Goal: Leave review/rating: Share an evaluation or opinion about a product, service, or content

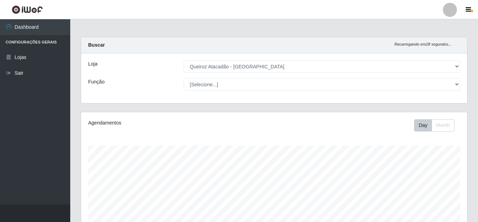
select select "225"
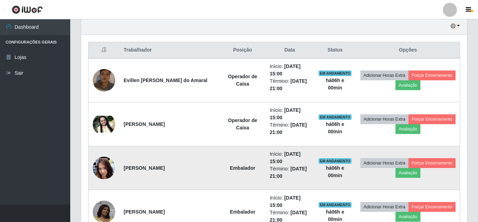
scroll to position [260, 0]
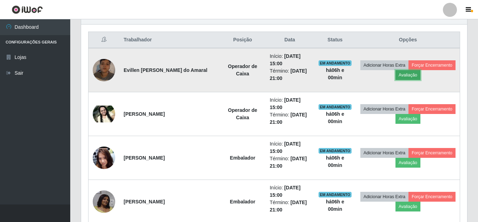
click at [421, 74] on button "Avaliação" at bounding box center [408, 75] width 25 height 10
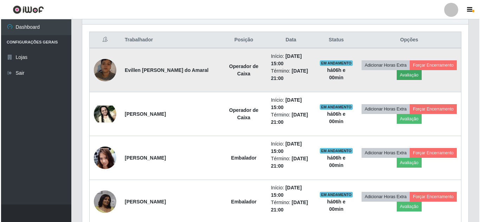
scroll to position [146, 383]
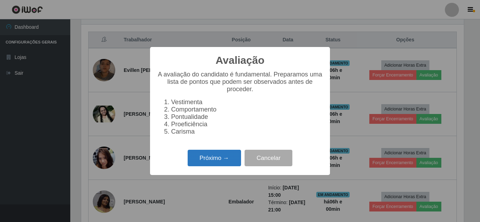
click at [215, 167] on button "Próximo →" at bounding box center [214, 158] width 53 height 17
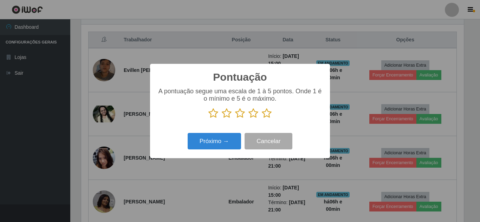
click at [269, 116] on icon at bounding box center [267, 113] width 10 height 11
click at [262, 119] on input "radio" at bounding box center [262, 119] width 0 height 0
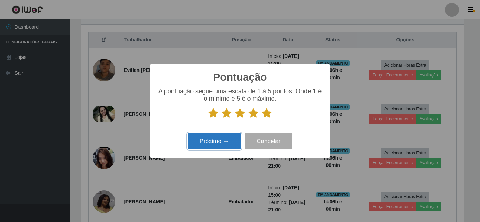
click at [215, 143] on button "Próximo →" at bounding box center [214, 141] width 53 height 17
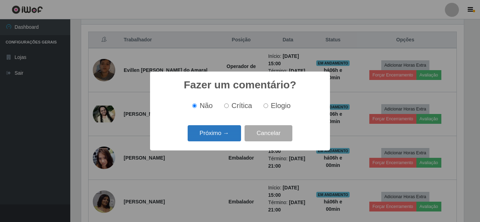
click at [216, 137] on button "Próximo →" at bounding box center [214, 133] width 53 height 17
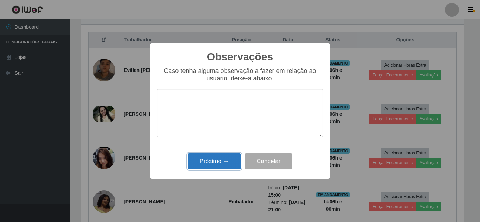
click at [216, 161] on button "Próximo →" at bounding box center [214, 162] width 53 height 17
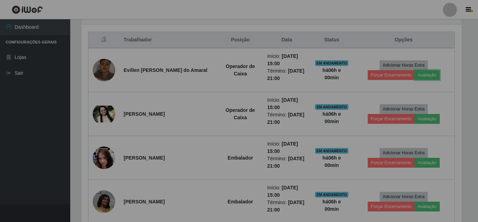
scroll to position [146, 386]
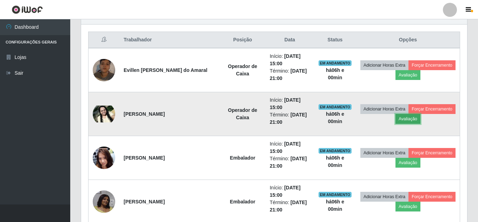
click at [421, 119] on button "Avaliação" at bounding box center [408, 119] width 25 height 10
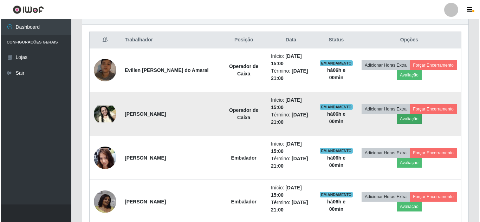
scroll to position [146, 383]
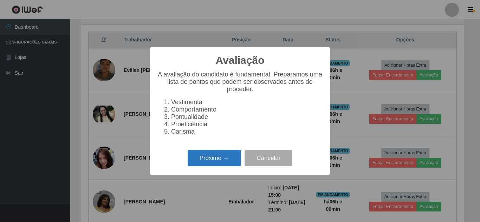
click at [215, 162] on button "Próximo →" at bounding box center [214, 158] width 53 height 17
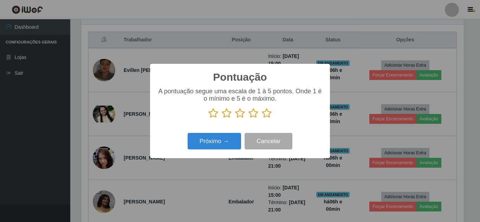
scroll to position [351205, 350969]
click at [268, 115] on icon at bounding box center [267, 113] width 10 height 11
click at [262, 119] on input "radio" at bounding box center [262, 119] width 0 height 0
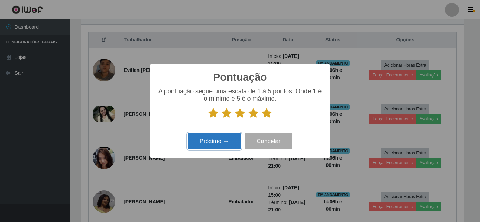
click at [222, 149] on button "Próximo →" at bounding box center [214, 141] width 53 height 17
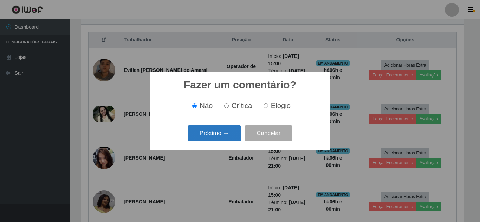
click at [224, 136] on button "Próximo →" at bounding box center [214, 133] width 53 height 17
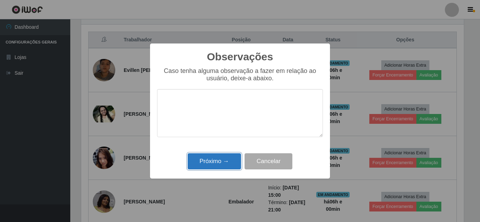
click at [220, 162] on button "Próximo →" at bounding box center [214, 162] width 53 height 17
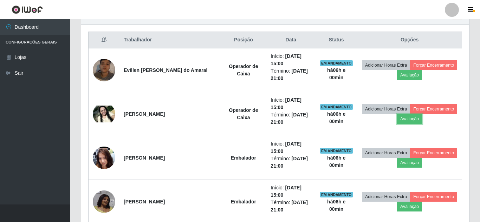
scroll to position [146, 386]
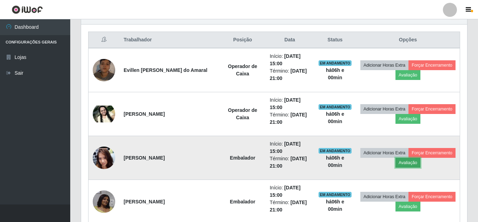
click at [421, 164] on button "Avaliação" at bounding box center [408, 163] width 25 height 10
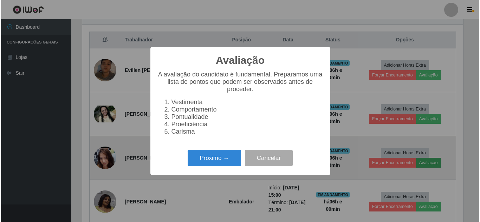
scroll to position [146, 383]
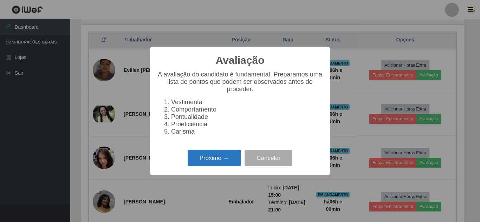
click at [214, 165] on button "Próximo →" at bounding box center [214, 158] width 53 height 17
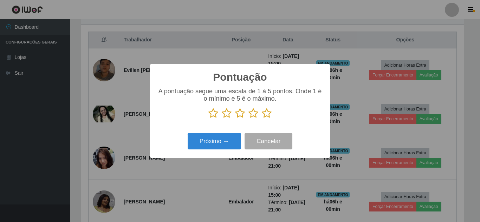
drag, startPoint x: 268, startPoint y: 117, endPoint x: 241, endPoint y: 126, distance: 28.6
click at [266, 117] on icon at bounding box center [267, 113] width 10 height 11
click at [262, 119] on input "radio" at bounding box center [262, 119] width 0 height 0
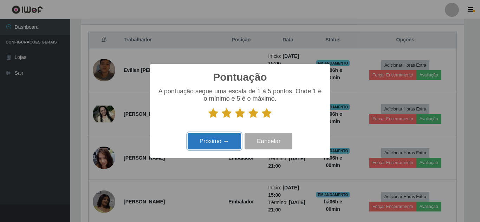
click at [221, 147] on button "Próximo →" at bounding box center [214, 141] width 53 height 17
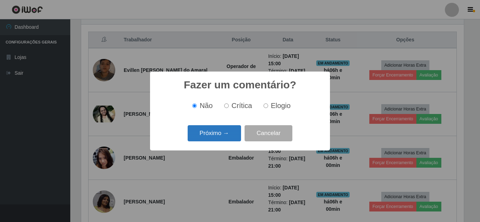
click at [222, 137] on button "Próximo →" at bounding box center [214, 133] width 53 height 17
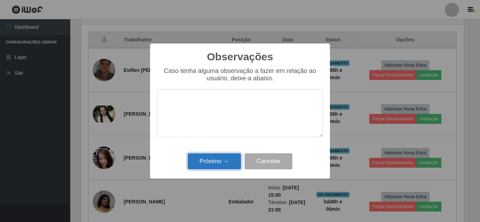
click at [220, 164] on button "Próximo →" at bounding box center [214, 162] width 53 height 17
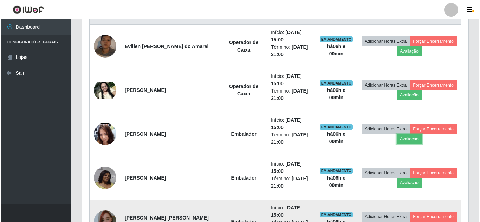
scroll to position [330, 0]
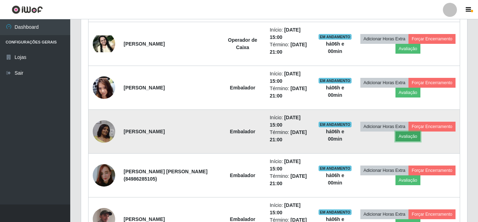
click at [421, 138] on button "Avaliação" at bounding box center [408, 137] width 25 height 10
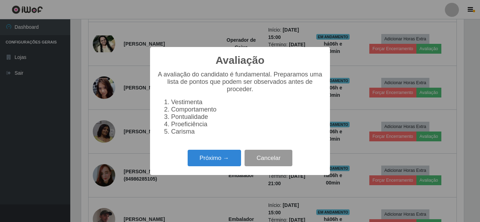
scroll to position [146, 383]
click at [205, 160] on button "Próximo →" at bounding box center [214, 158] width 53 height 17
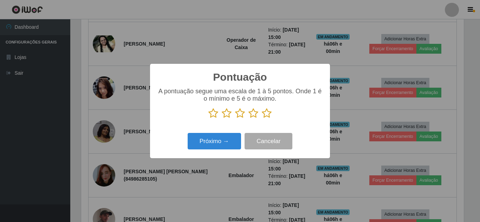
drag, startPoint x: 269, startPoint y: 116, endPoint x: 239, endPoint y: 122, distance: 30.0
click at [268, 116] on icon at bounding box center [267, 113] width 10 height 11
click at [262, 119] on input "radio" at bounding box center [262, 119] width 0 height 0
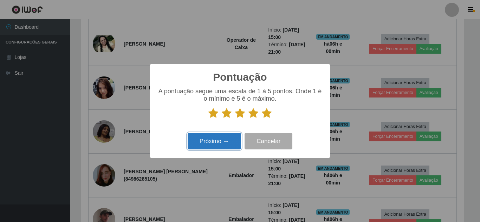
click at [225, 147] on button "Próximo →" at bounding box center [214, 141] width 53 height 17
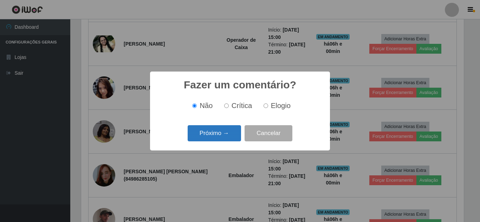
click at [225, 135] on button "Próximo →" at bounding box center [214, 133] width 53 height 17
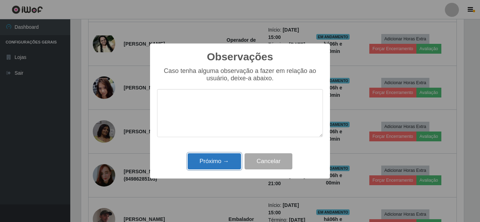
click at [222, 162] on button "Próximo →" at bounding box center [214, 162] width 53 height 17
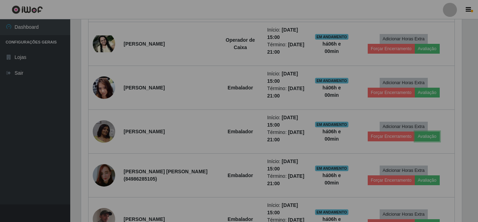
scroll to position [146, 386]
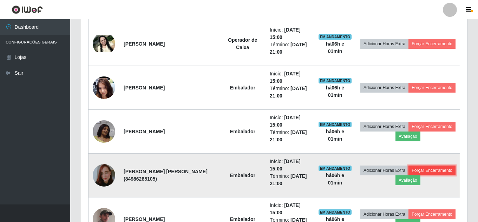
click at [409, 176] on button "Forçar Encerramento" at bounding box center [432, 171] width 47 height 10
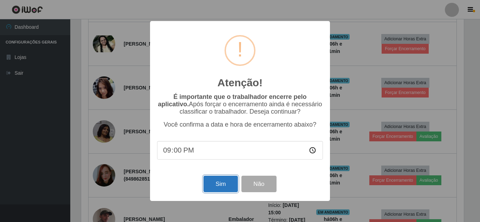
click at [221, 184] on button "Sim" at bounding box center [220, 184] width 34 height 17
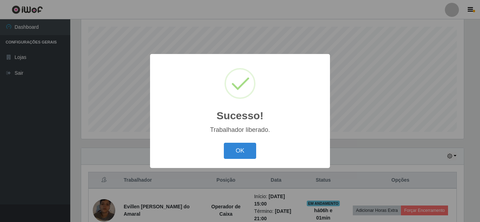
click at [224, 143] on button "OK" at bounding box center [240, 151] width 33 height 17
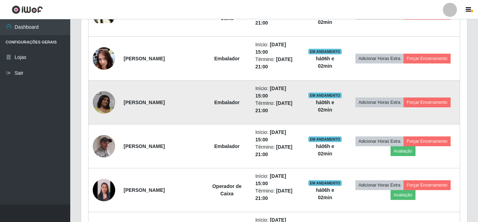
scroll to position [400, 0]
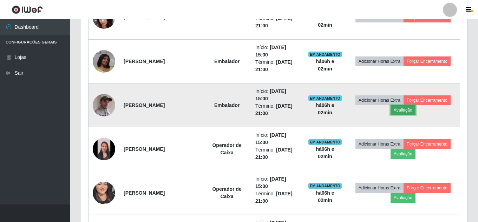
click at [406, 111] on button "Avaliação" at bounding box center [403, 110] width 25 height 10
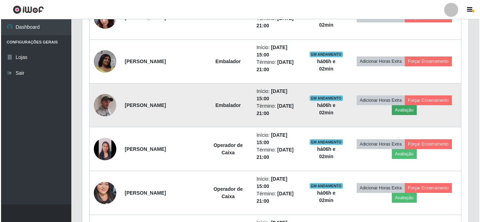
scroll to position [146, 383]
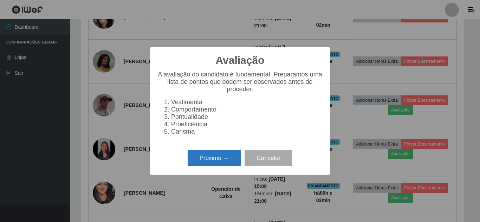
click at [215, 160] on button "Próximo →" at bounding box center [214, 158] width 53 height 17
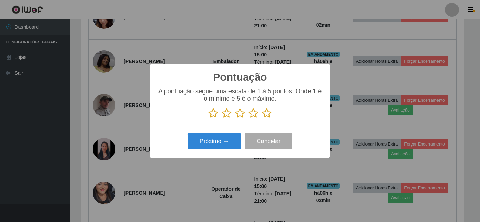
scroll to position [351205, 350969]
click at [265, 115] on icon at bounding box center [267, 113] width 10 height 11
click at [262, 119] on input "radio" at bounding box center [262, 119] width 0 height 0
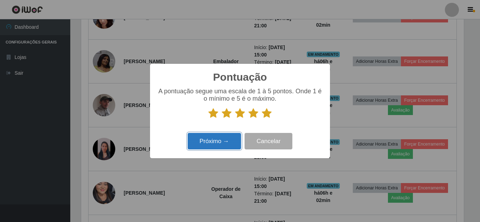
click at [220, 144] on button "Próximo →" at bounding box center [214, 141] width 53 height 17
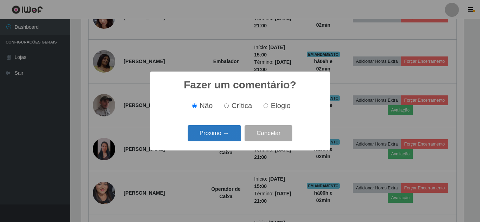
click at [219, 133] on button "Próximo →" at bounding box center [214, 133] width 53 height 17
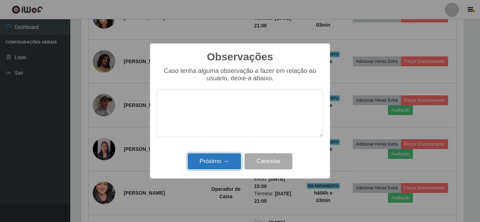
click at [218, 158] on button "Próximo →" at bounding box center [214, 162] width 53 height 17
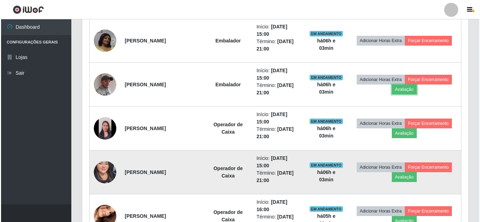
scroll to position [435, 0]
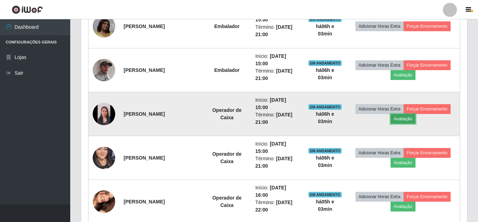
click at [401, 122] on button "Avaliação" at bounding box center [403, 119] width 25 height 10
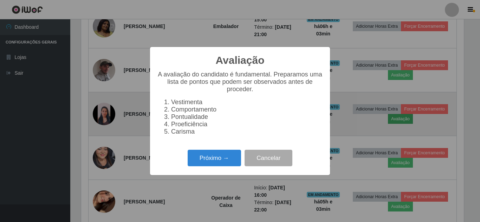
scroll to position [146, 383]
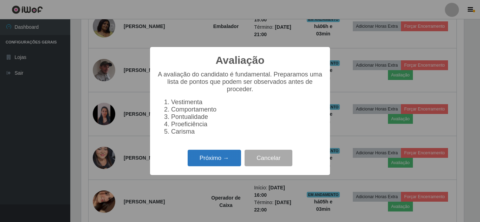
click at [208, 163] on button "Próximo →" at bounding box center [214, 158] width 53 height 17
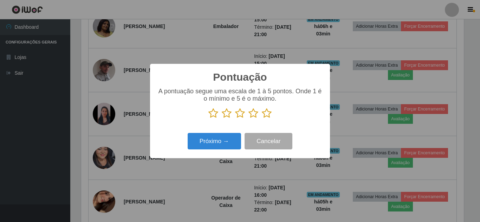
click at [269, 116] on icon at bounding box center [267, 113] width 10 height 11
click at [262, 119] on input "radio" at bounding box center [262, 119] width 0 height 0
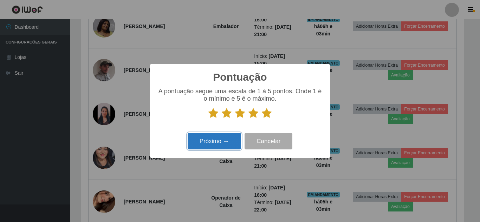
click at [212, 143] on button "Próximo →" at bounding box center [214, 141] width 53 height 17
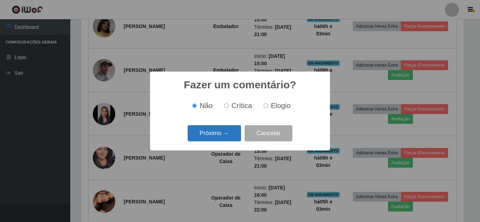
click at [226, 137] on button "Próximo →" at bounding box center [214, 133] width 53 height 17
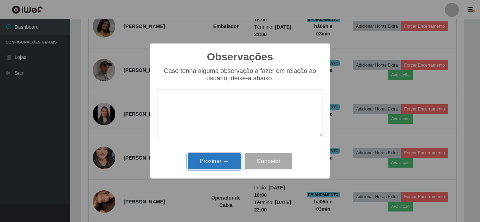
click at [211, 163] on button "Próximo →" at bounding box center [214, 162] width 53 height 17
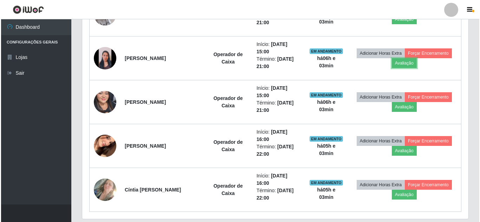
scroll to position [506, 0]
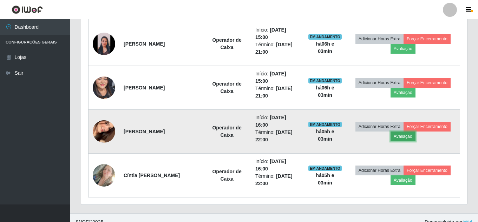
click at [405, 139] on button "Avaliação" at bounding box center [403, 137] width 25 height 10
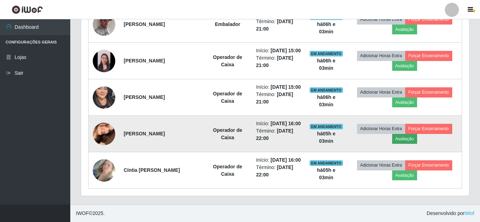
scroll to position [146, 383]
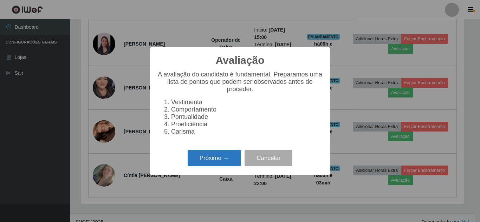
click at [220, 161] on button "Próximo →" at bounding box center [214, 158] width 53 height 17
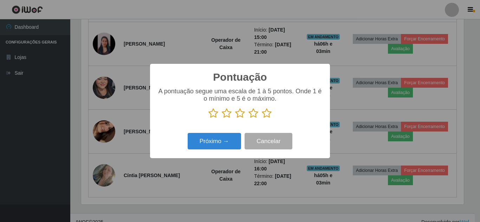
scroll to position [351205, 350969]
click at [267, 117] on icon at bounding box center [267, 113] width 10 height 11
click at [262, 119] on input "radio" at bounding box center [262, 119] width 0 height 0
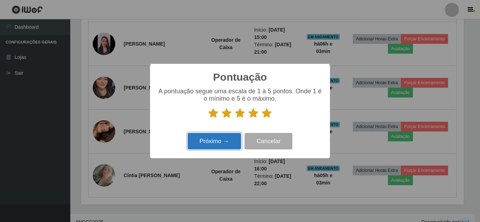
click at [223, 144] on button "Próximo →" at bounding box center [214, 141] width 53 height 17
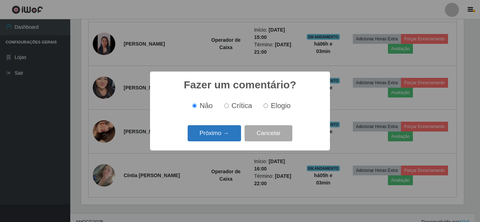
click at [223, 137] on button "Próximo →" at bounding box center [214, 133] width 53 height 17
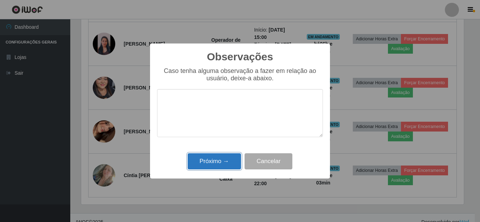
click at [222, 165] on button "Próximo →" at bounding box center [214, 162] width 53 height 17
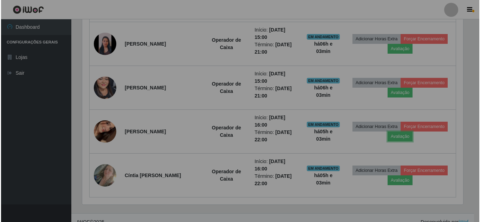
scroll to position [146, 386]
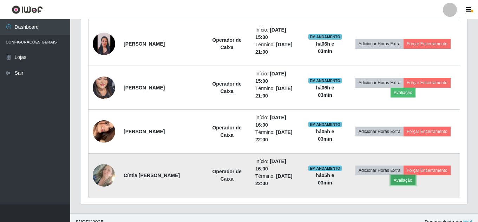
click at [406, 181] on button "Avaliação" at bounding box center [403, 181] width 25 height 10
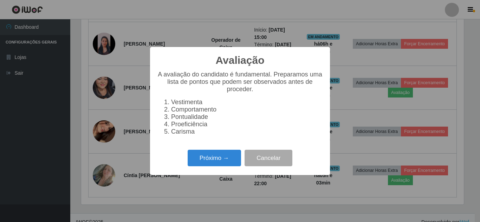
scroll to position [146, 383]
click at [206, 161] on button "Próximo →" at bounding box center [214, 158] width 53 height 17
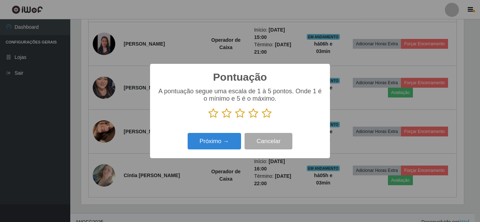
click at [266, 114] on icon at bounding box center [267, 113] width 10 height 11
click at [262, 119] on input "radio" at bounding box center [262, 119] width 0 height 0
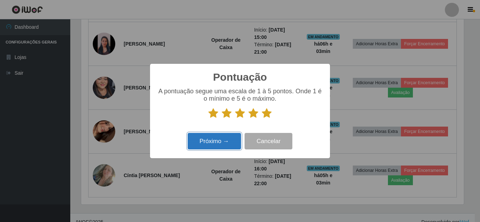
click at [211, 147] on button "Próximo →" at bounding box center [214, 141] width 53 height 17
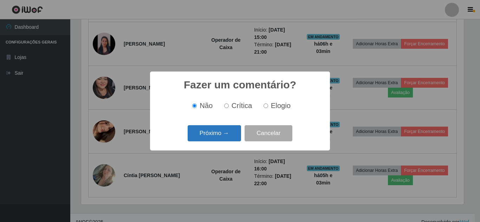
click at [209, 131] on button "Próximo →" at bounding box center [214, 133] width 53 height 17
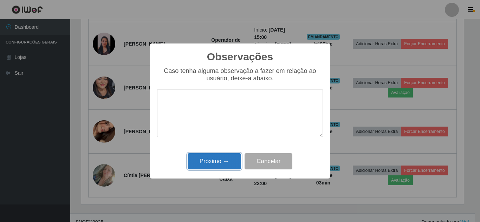
click at [214, 165] on button "Próximo →" at bounding box center [214, 162] width 53 height 17
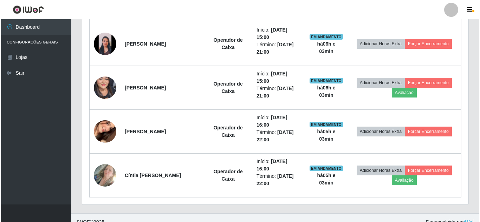
scroll to position [146, 386]
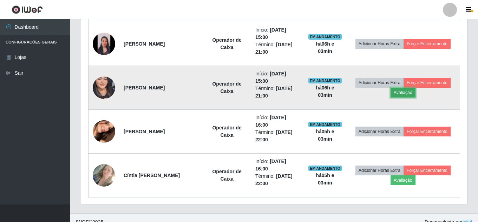
click at [407, 93] on button "Avaliação" at bounding box center [403, 93] width 25 height 10
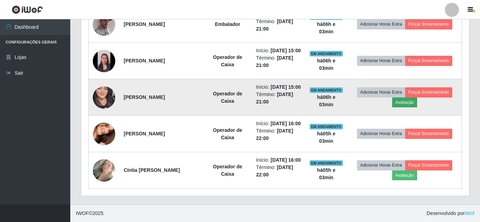
scroll to position [146, 383]
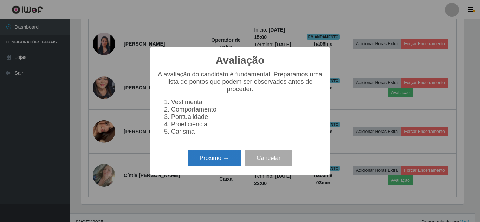
click at [221, 162] on button "Próximo →" at bounding box center [214, 158] width 53 height 17
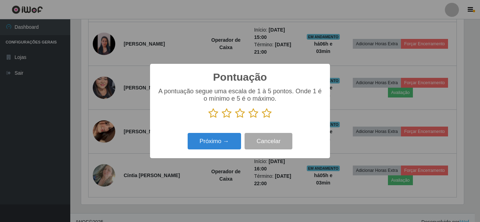
click at [266, 116] on icon at bounding box center [267, 113] width 10 height 11
click at [262, 119] on input "radio" at bounding box center [262, 119] width 0 height 0
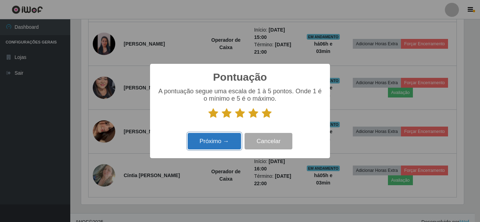
click at [202, 143] on button "Próximo →" at bounding box center [214, 141] width 53 height 17
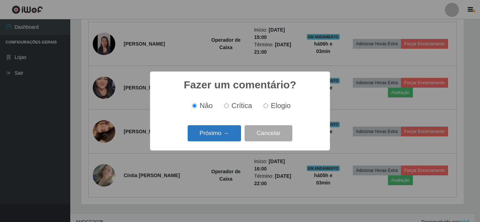
click at [209, 132] on button "Próximo →" at bounding box center [214, 133] width 53 height 17
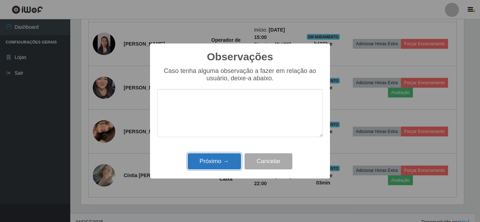
click at [205, 162] on button "Próximo →" at bounding box center [214, 162] width 53 height 17
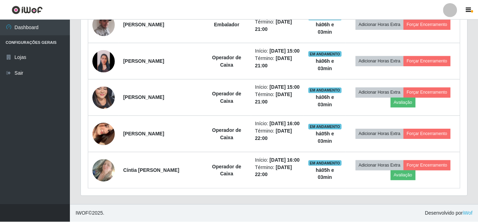
scroll to position [0, 0]
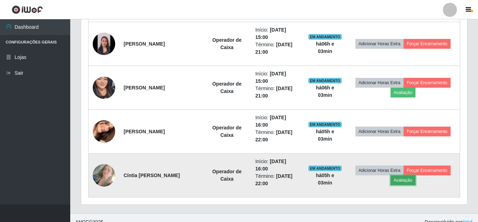
click at [407, 183] on button "Avaliação" at bounding box center [403, 181] width 25 height 10
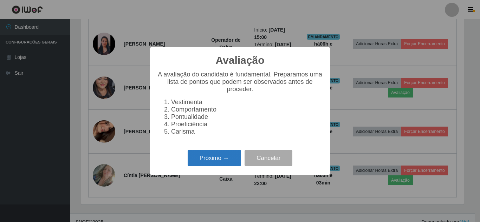
click at [219, 162] on button "Próximo →" at bounding box center [214, 158] width 53 height 17
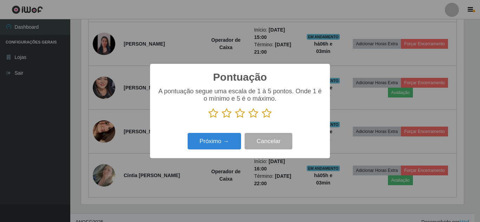
click at [269, 116] on icon at bounding box center [267, 113] width 10 height 11
click at [262, 119] on input "radio" at bounding box center [262, 119] width 0 height 0
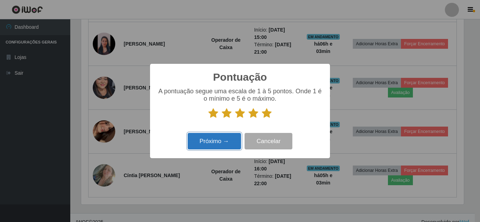
click at [219, 145] on button "Próximo →" at bounding box center [214, 141] width 53 height 17
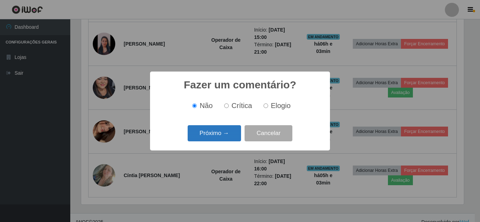
click at [220, 132] on button "Próximo →" at bounding box center [214, 133] width 53 height 17
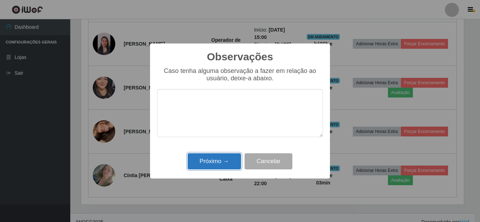
click at [216, 164] on button "Próximo →" at bounding box center [214, 162] width 53 height 17
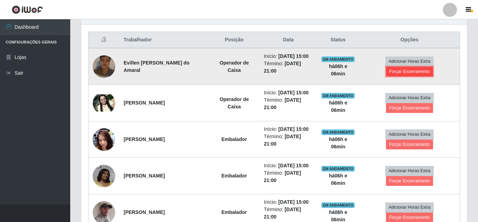
click at [424, 75] on button "Forçar Encerramento" at bounding box center [409, 72] width 47 height 10
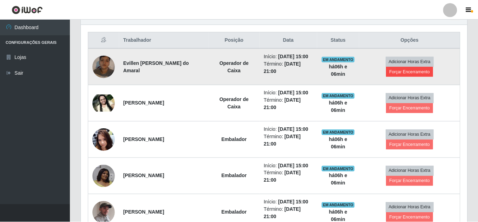
scroll to position [146, 383]
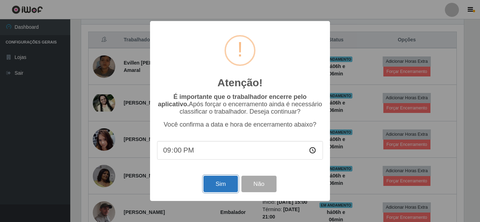
click at [215, 188] on button "Sim" at bounding box center [220, 184] width 34 height 17
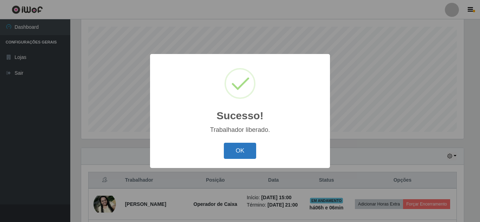
click at [237, 149] on button "OK" at bounding box center [240, 151] width 33 height 17
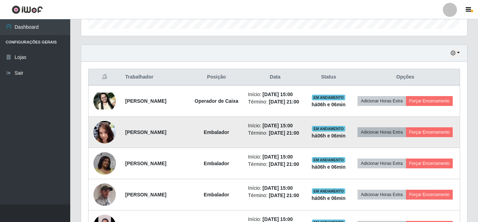
scroll to position [225, 0]
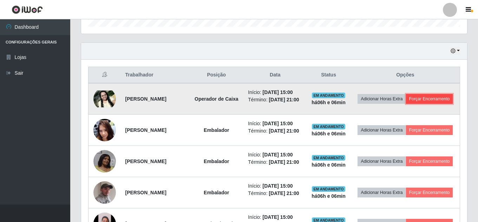
click at [411, 104] on button "Forçar Encerramento" at bounding box center [429, 99] width 47 height 10
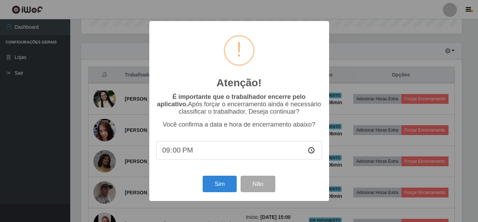
scroll to position [146, 383]
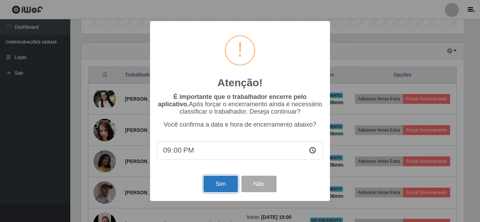
click at [216, 184] on button "Sim" at bounding box center [220, 184] width 34 height 17
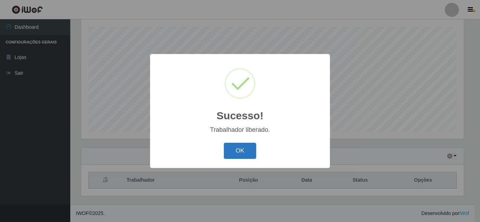
click at [236, 155] on button "OK" at bounding box center [240, 151] width 33 height 17
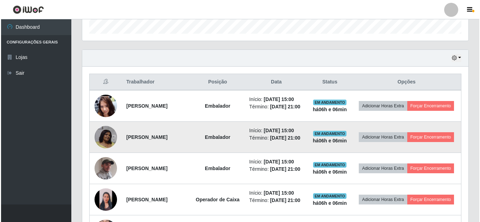
scroll to position [225, 0]
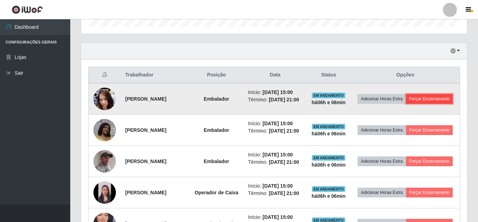
click at [417, 104] on button "Forçar Encerramento" at bounding box center [429, 99] width 47 height 10
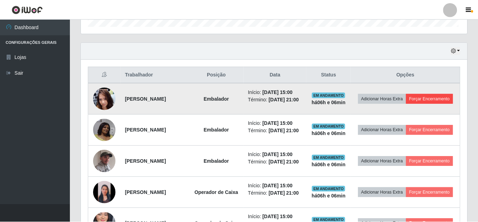
scroll to position [146, 383]
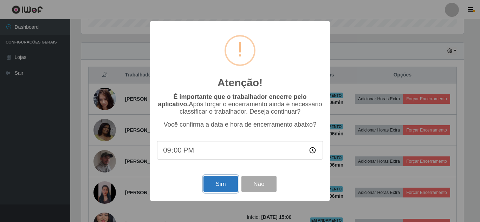
click at [216, 184] on button "Sim" at bounding box center [220, 184] width 34 height 17
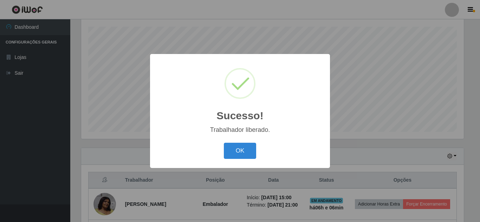
click at [256, 151] on div "OK Cancel" at bounding box center [240, 151] width 166 height 20
click at [250, 151] on button "OK" at bounding box center [240, 151] width 33 height 17
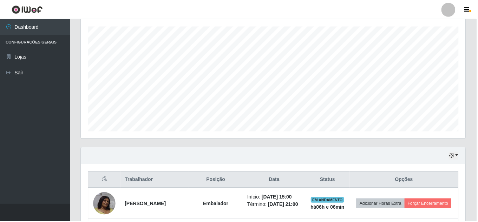
scroll to position [146, 386]
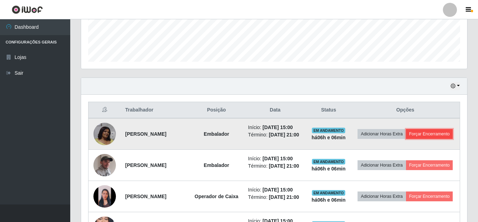
click at [406, 139] on button "Forçar Encerramento" at bounding box center [429, 134] width 47 height 10
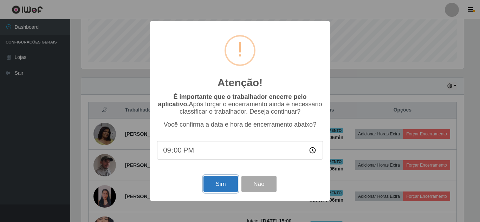
click at [219, 188] on button "Sim" at bounding box center [220, 184] width 34 height 17
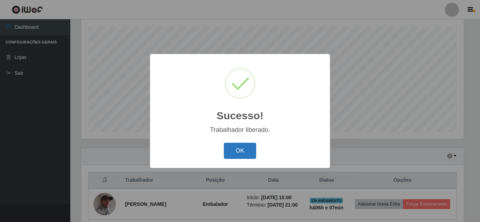
click at [243, 149] on button "OK" at bounding box center [240, 151] width 33 height 17
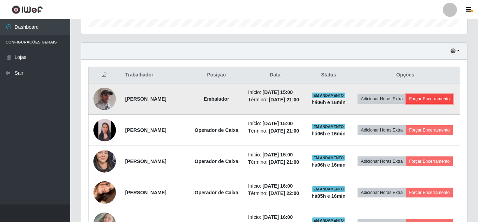
click at [406, 104] on button "Forçar Encerramento" at bounding box center [429, 99] width 47 height 10
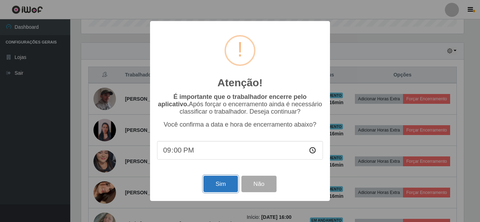
click at [224, 187] on button "Sim" at bounding box center [220, 184] width 34 height 17
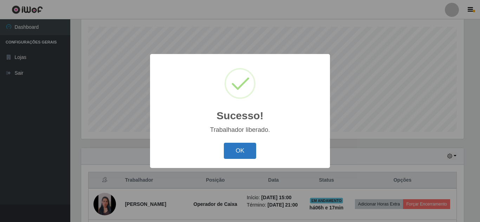
click at [236, 156] on button "OK" at bounding box center [240, 151] width 33 height 17
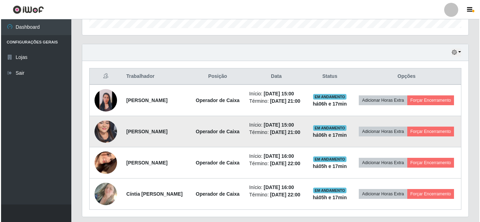
scroll to position [225, 0]
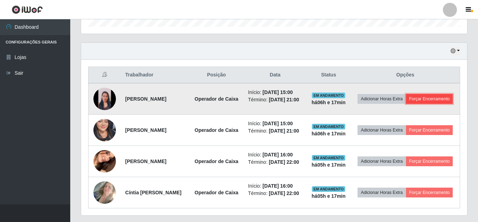
click at [406, 104] on button "Forçar Encerramento" at bounding box center [429, 99] width 47 height 10
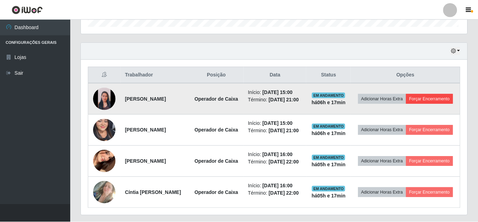
scroll to position [146, 383]
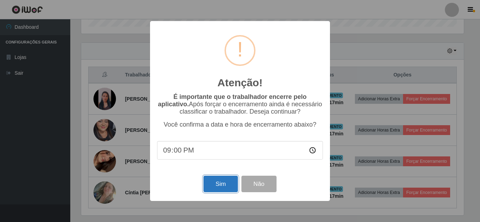
click at [221, 180] on button "Sim" at bounding box center [220, 184] width 34 height 17
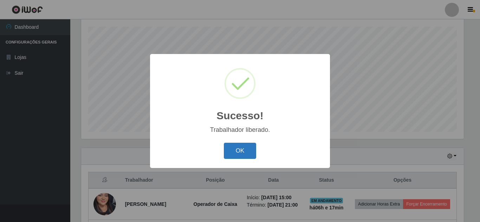
click at [241, 149] on button "OK" at bounding box center [240, 151] width 33 height 17
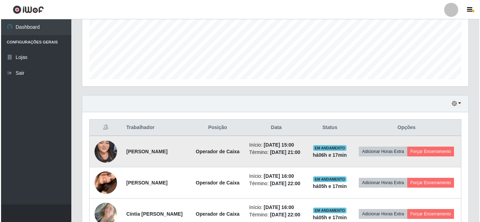
scroll to position [189, 0]
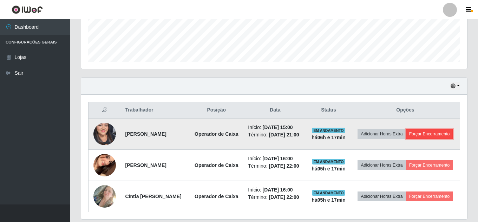
click at [414, 139] on button "Forçar Encerramento" at bounding box center [429, 134] width 47 height 10
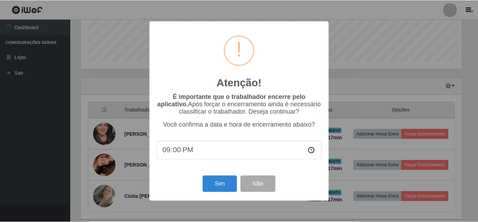
scroll to position [146, 383]
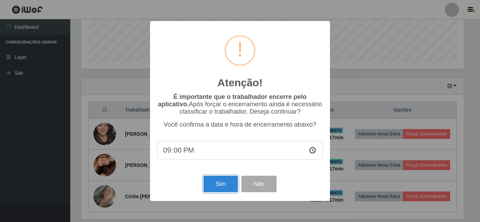
click at [205, 182] on button "Sim" at bounding box center [220, 184] width 34 height 17
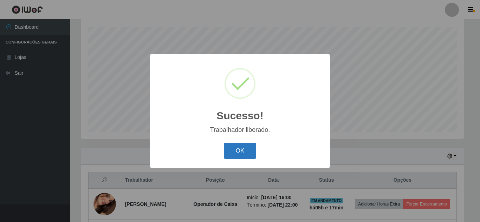
click at [242, 151] on button "OK" at bounding box center [240, 151] width 33 height 17
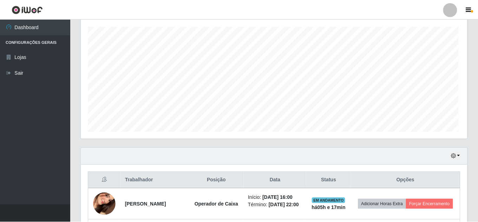
scroll to position [189, 0]
